Goal: Task Accomplishment & Management: Complete application form

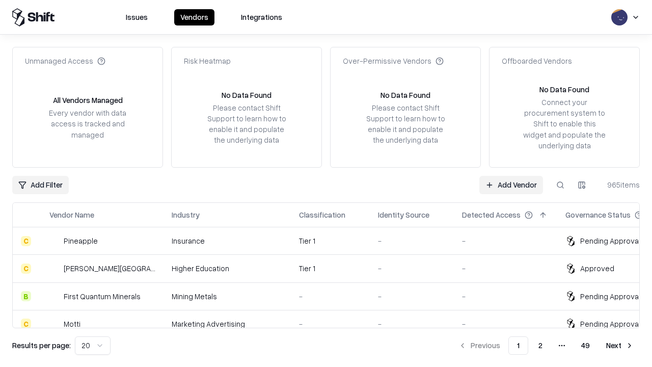
click at [511, 184] on link "Add Vendor" at bounding box center [511, 185] width 64 height 18
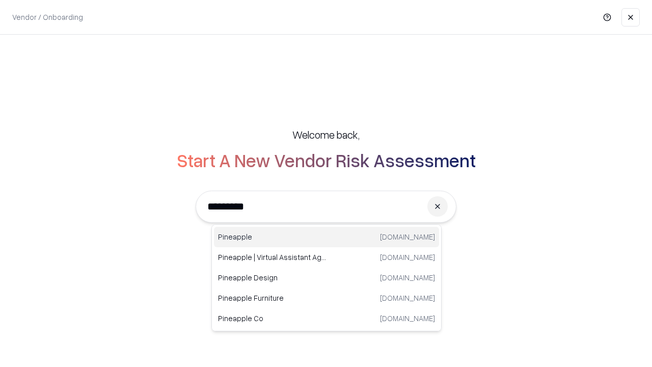
click at [327, 237] on div "Pineapple [DOMAIN_NAME]" at bounding box center [326, 237] width 225 height 20
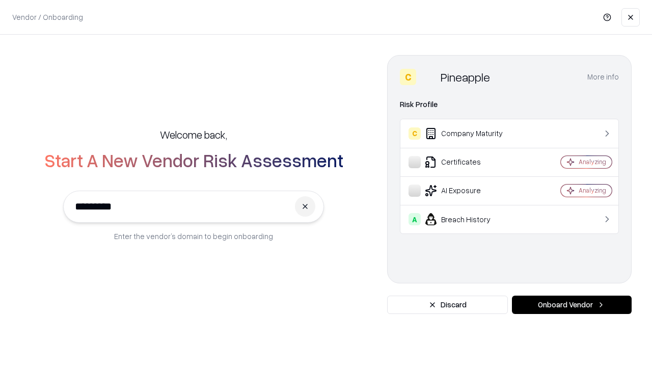
type input "*********"
click at [572, 305] on button "Onboard Vendor" at bounding box center [572, 304] width 120 height 18
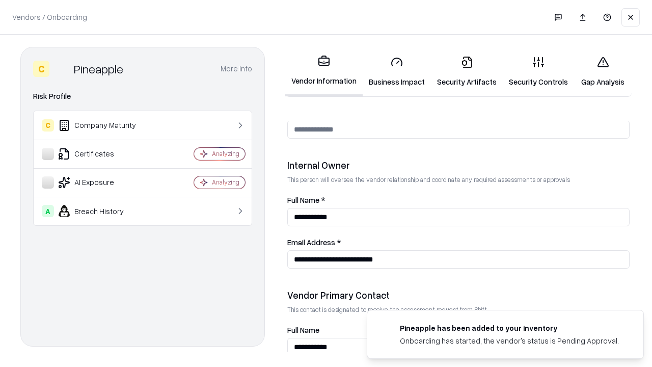
scroll to position [528, 0]
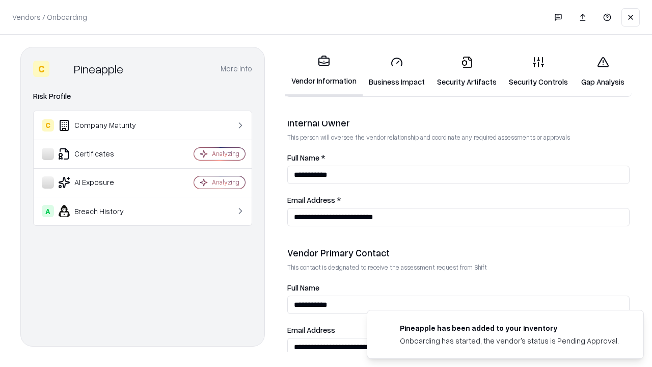
click at [397, 71] on link "Business Impact" at bounding box center [397, 71] width 68 height 47
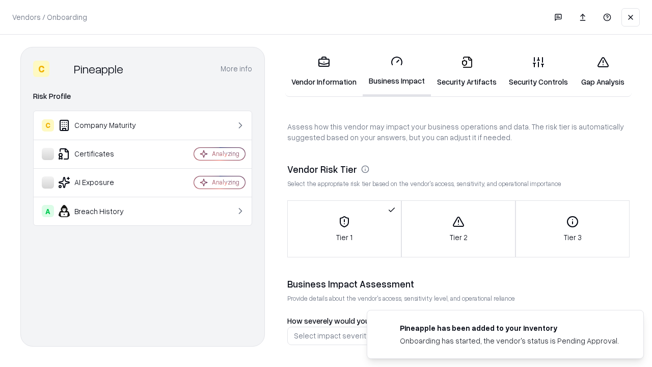
click at [467, 71] on link "Security Artifacts" at bounding box center [467, 71] width 72 height 47
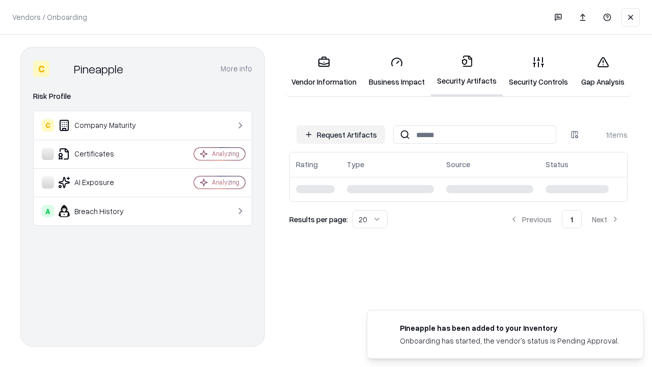
click at [341, 134] on button "Request Artifacts" at bounding box center [340, 134] width 89 height 18
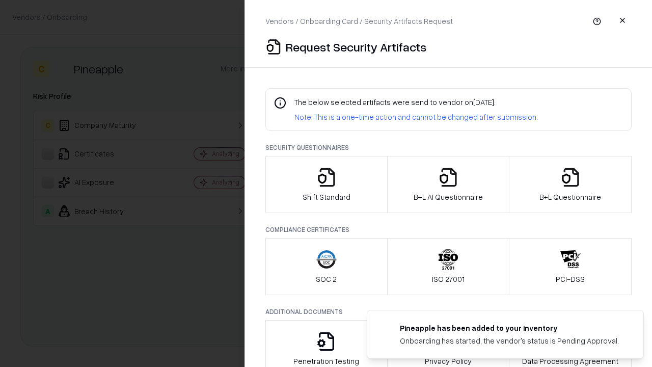
click at [326, 184] on icon "button" at bounding box center [326, 177] width 20 height 20
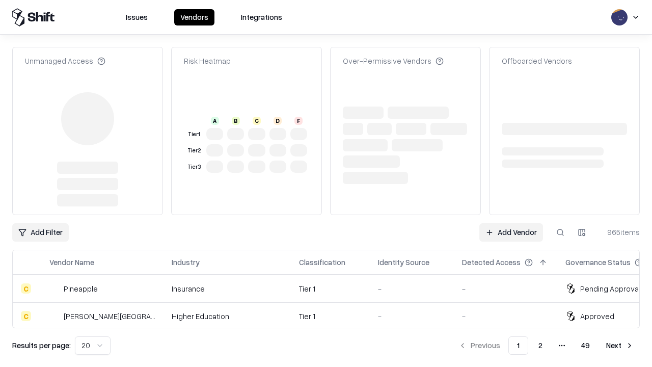
click at [511, 223] on link "Add Vendor" at bounding box center [511, 232] width 64 height 18
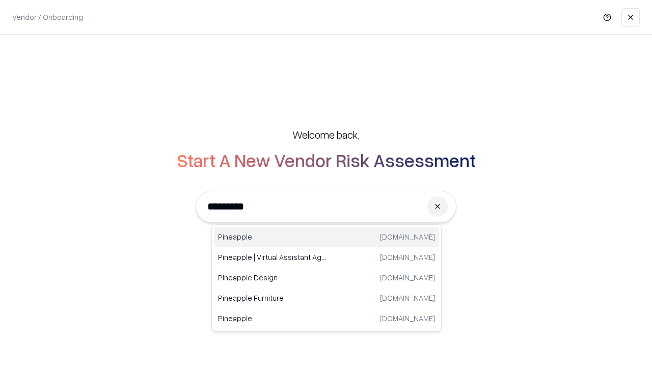
click at [327, 237] on div "Pineapple [DOMAIN_NAME]" at bounding box center [326, 237] width 225 height 20
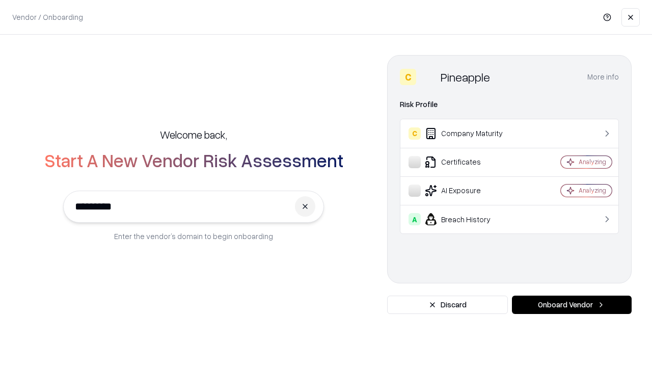
type input "*********"
click at [572, 305] on button "Onboard Vendor" at bounding box center [572, 304] width 120 height 18
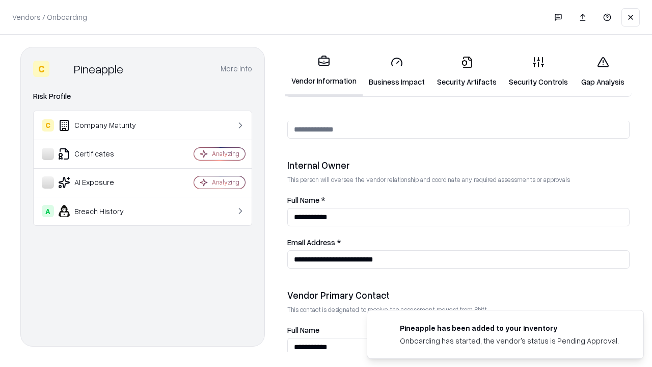
scroll to position [528, 0]
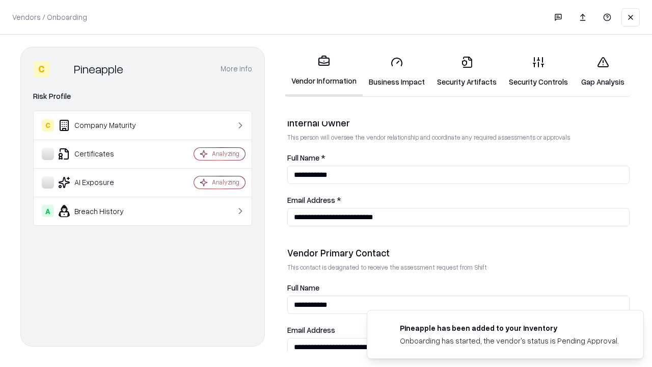
click at [603, 71] on link "Gap Analysis" at bounding box center [603, 71] width 58 height 47
